Goal: Information Seeking & Learning: Learn about a topic

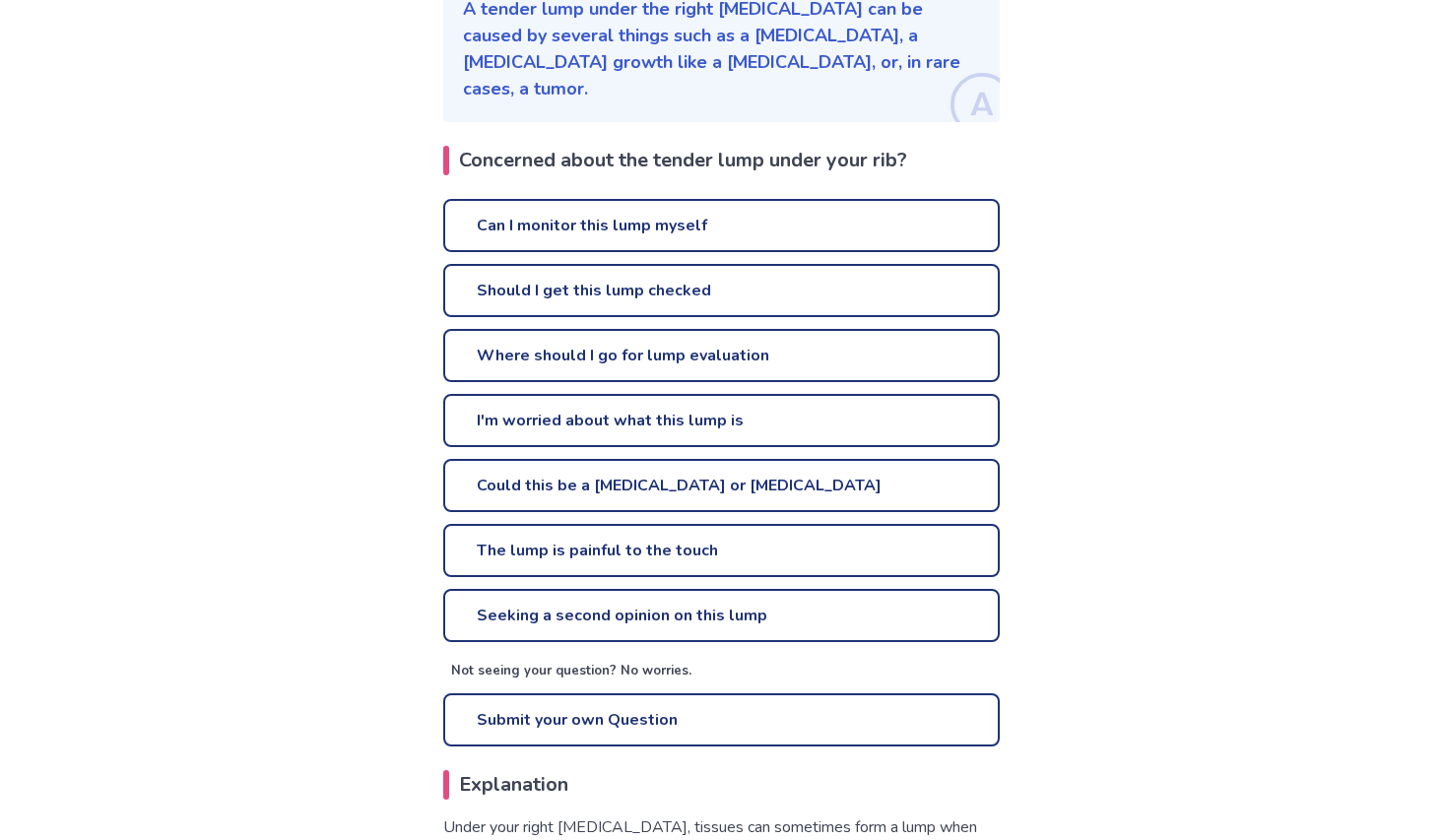
scroll to position [359, 0]
click at [538, 525] on link "The lump is painful to the touch" at bounding box center [721, 551] width 557 height 53
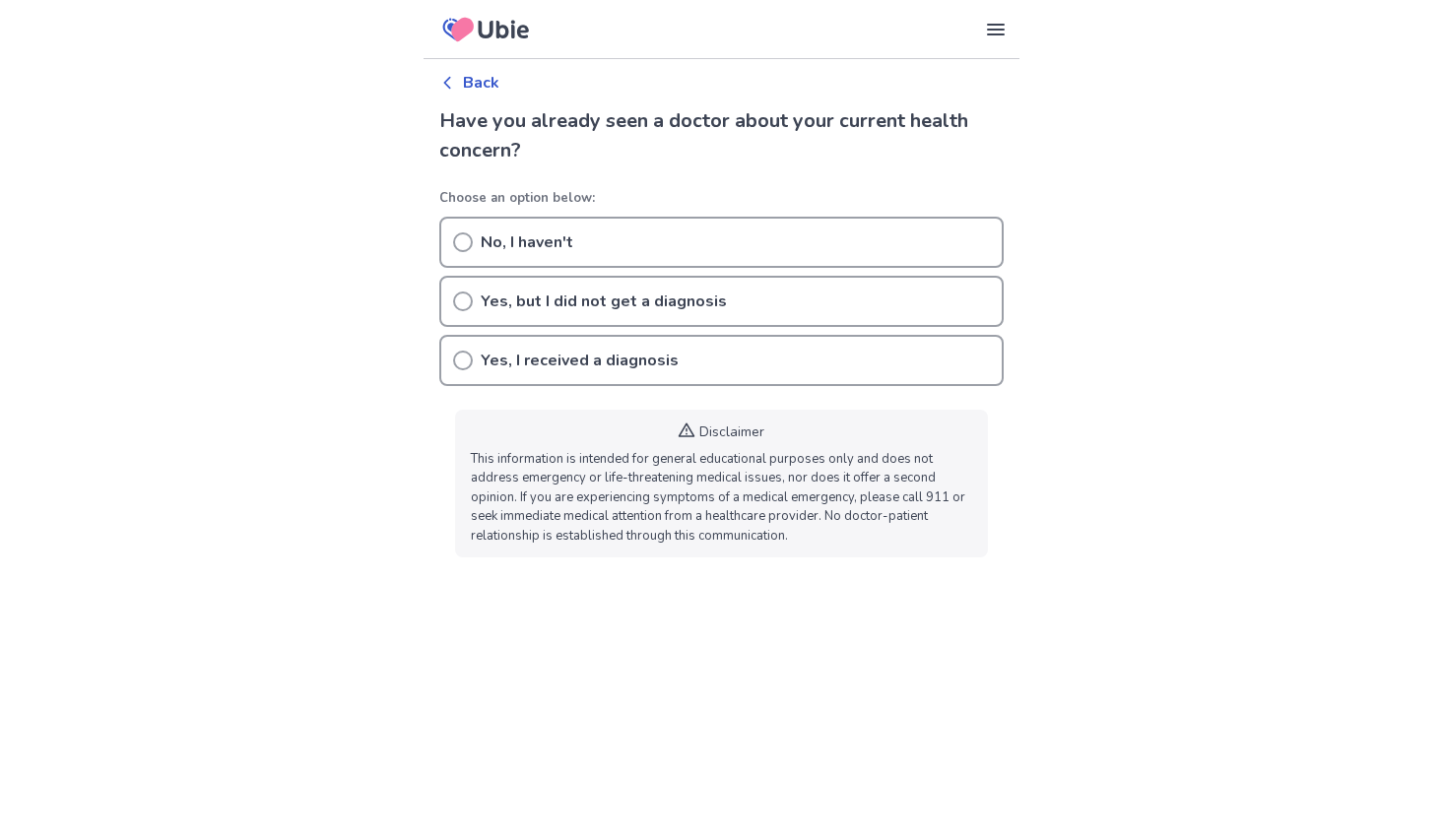
click at [459, 241] on icon at bounding box center [463, 242] width 20 height 20
